Goal: Information Seeking & Learning: Check status

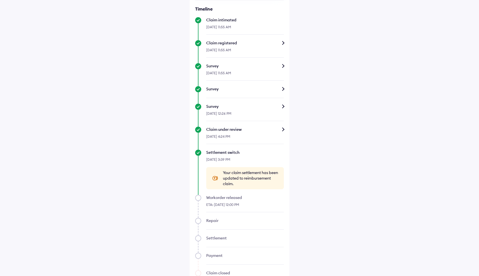
scroll to position [192, 0]
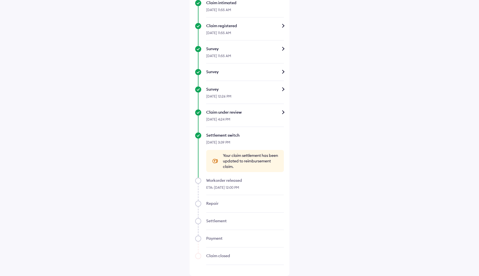
click at [246, 160] on span "Your claim settlement has been updated to reimbursement claim." at bounding box center [250, 161] width 55 height 17
click at [214, 161] on icon at bounding box center [215, 161] width 7 height 7
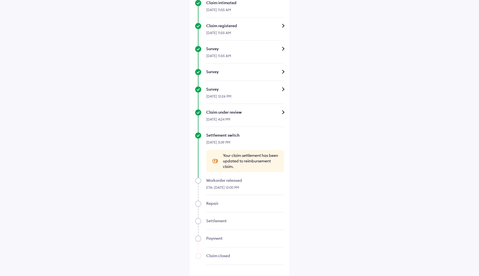
click at [214, 161] on icon at bounding box center [215, 161] width 7 height 7
click at [229, 158] on span "Your claim settlement has been updated to reimbursement claim." at bounding box center [250, 161] width 55 height 17
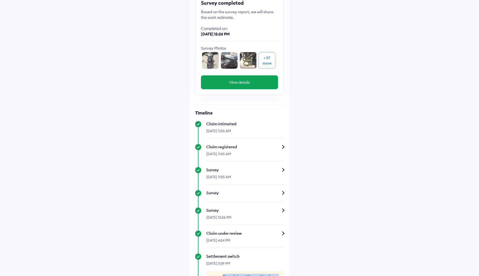
scroll to position [0, 0]
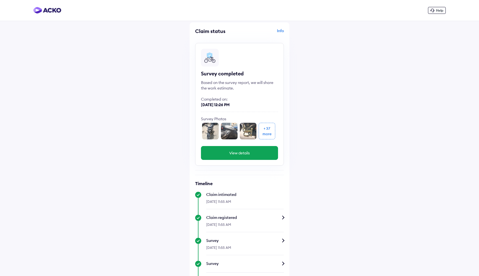
click at [271, 130] on div "+ 37" at bounding box center [267, 129] width 7 height 6
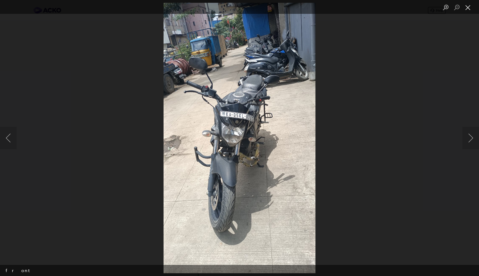
click at [467, 9] on button "Close lightbox" at bounding box center [468, 8] width 11 height 10
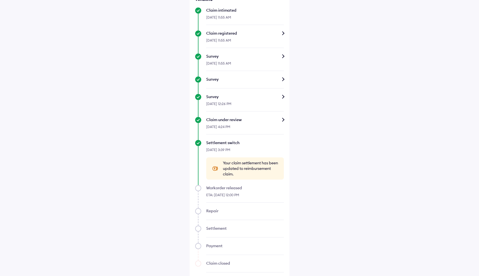
scroll to position [192, 0]
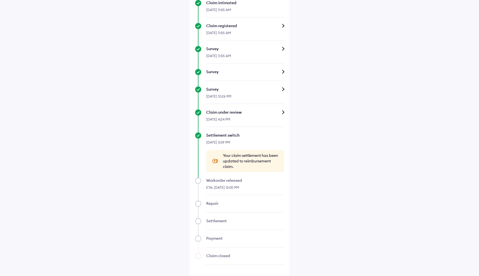
click at [238, 147] on div "[DATE] 3:39 PM" at bounding box center [245, 144] width 78 height 12
click at [230, 135] on div "Settlement switch" at bounding box center [245, 136] width 78 height 6
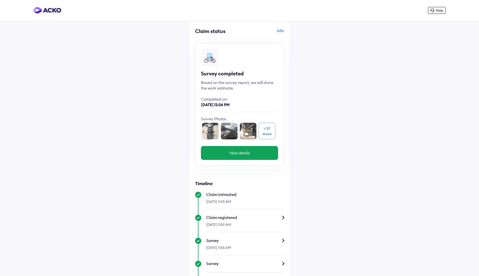
scroll to position [192, 0]
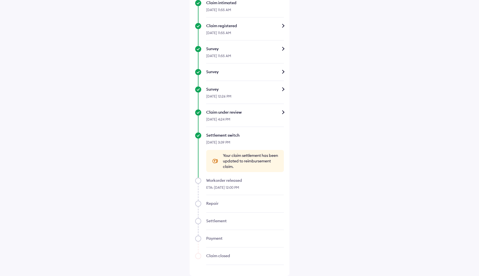
click at [276, 165] on span "Your claim settlement has been updated to reimbursement claim." at bounding box center [250, 161] width 55 height 17
click at [260, 165] on span "Your claim settlement has been updated to reimbursement claim." at bounding box center [250, 161] width 55 height 17
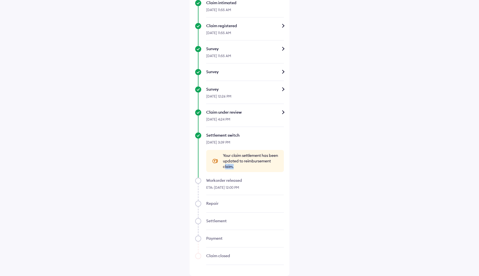
click at [260, 165] on span "Your claim settlement has been updated to reimbursement claim." at bounding box center [250, 161] width 55 height 17
click at [228, 184] on div "ETA: [DATE] 12:00 PM" at bounding box center [245, 189] width 78 height 12
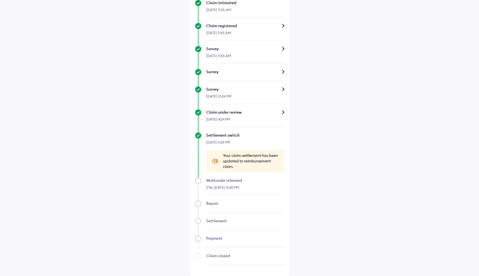
click at [194, 174] on div "Claim status Info Survey completed Based on the survey report, we will share th…" at bounding box center [240, 53] width 100 height 446
click at [416, 21] on div "Help Claim status Info Survey completed Based on the survey report, we will sha…" at bounding box center [239, 42] width 479 height 468
